Goal: Information Seeking & Learning: Learn about a topic

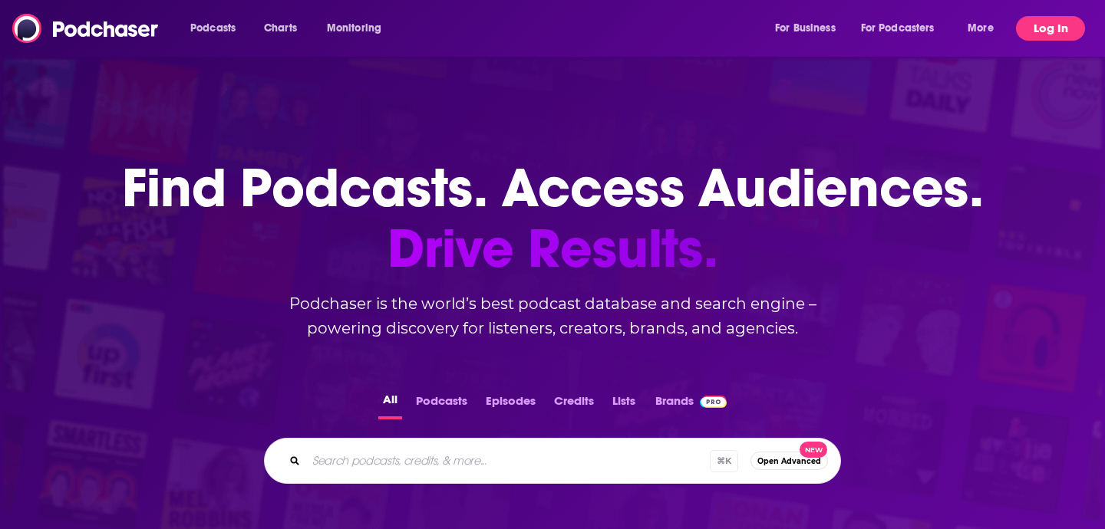
click at [1049, 39] on button "Log In" at bounding box center [1050, 28] width 69 height 25
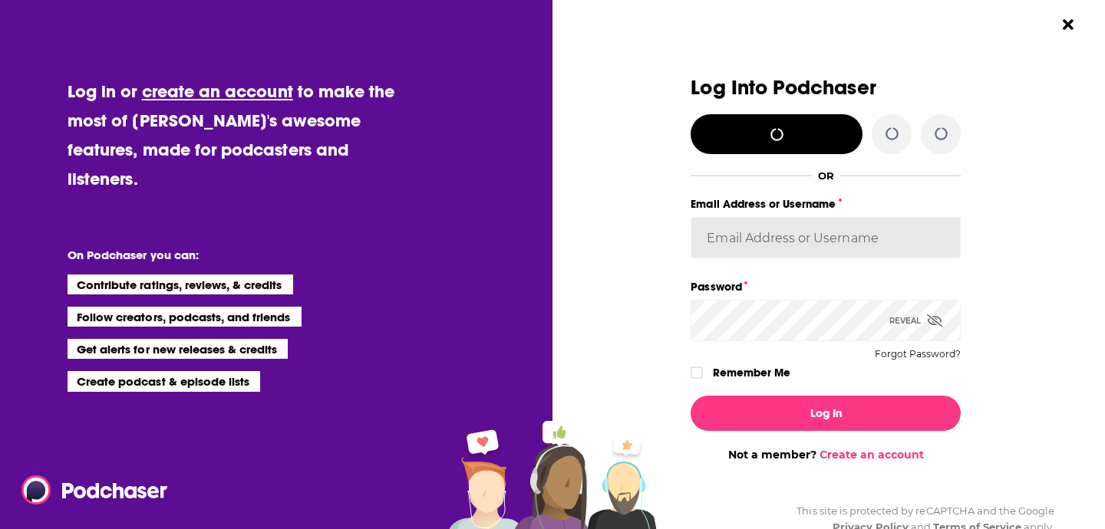
type input "[EMAIL_ADDRESS][DOMAIN_NAME]"
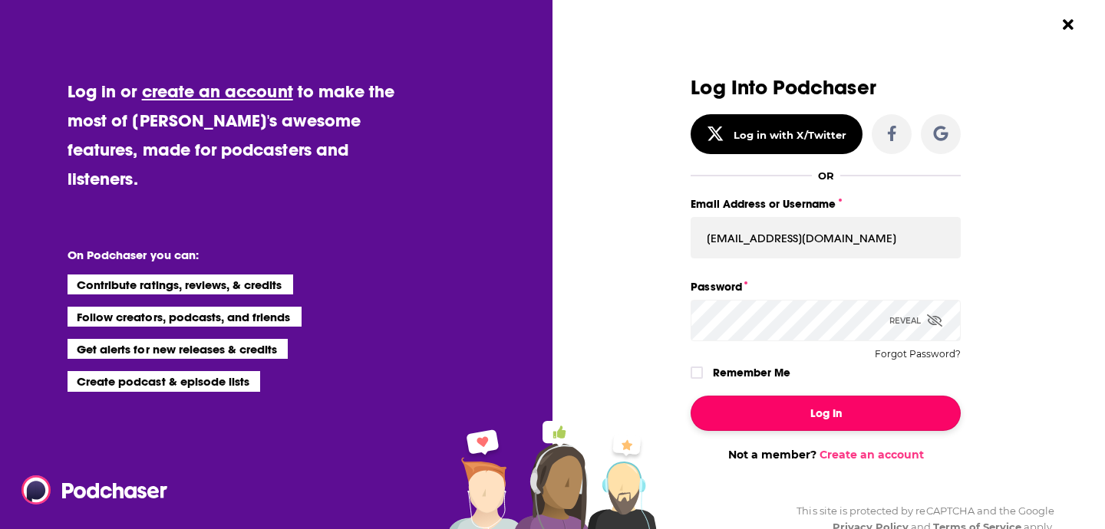
click at [763, 426] on button "Log In" at bounding box center [825, 413] width 270 height 35
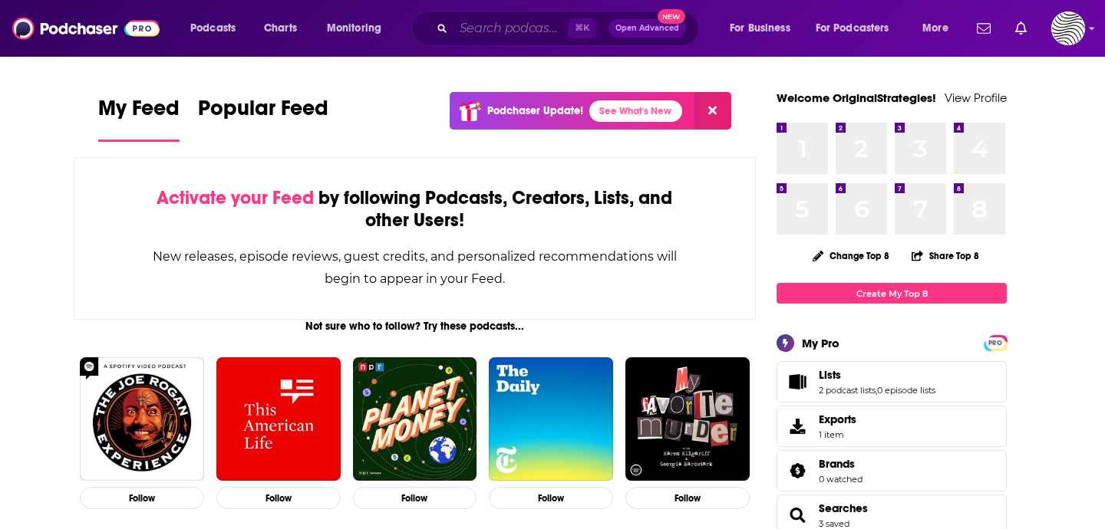
click at [511, 21] on input "Search podcasts, credits, & more..." at bounding box center [510, 28] width 114 height 25
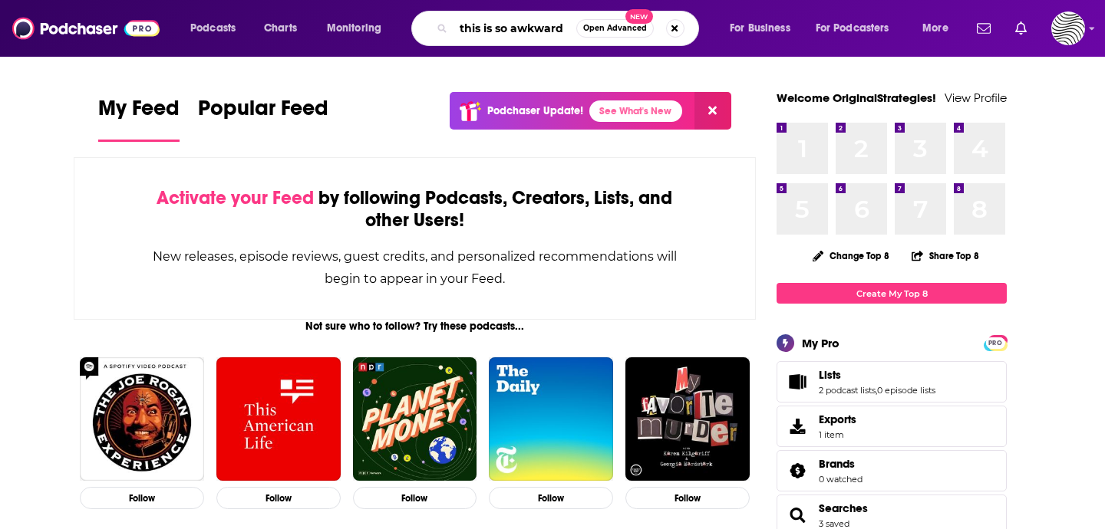
type input "this is so awkward"
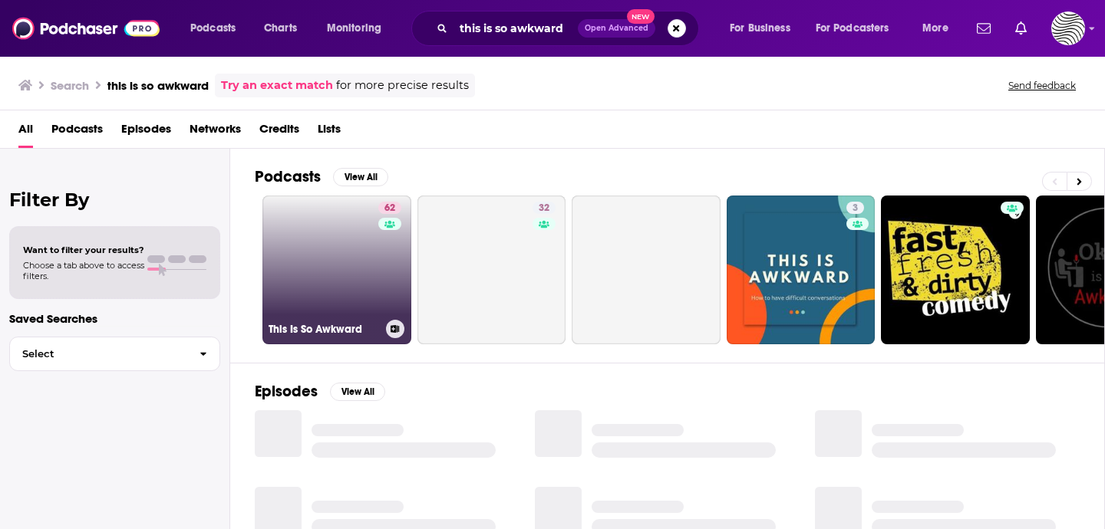
click at [359, 265] on link "62 This Is So Awkward" at bounding box center [336, 270] width 149 height 149
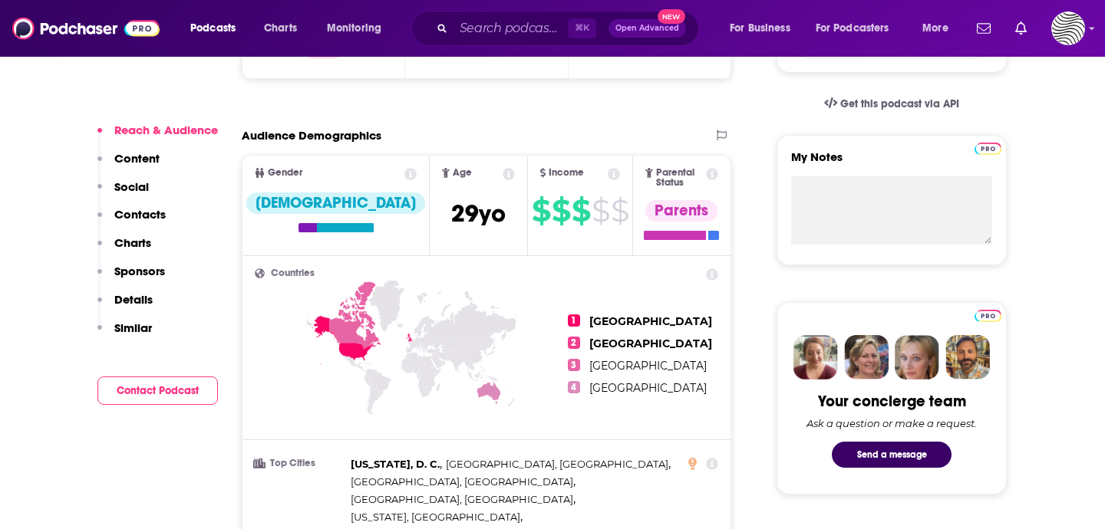
scroll to position [489, 0]
